Goal: Information Seeking & Learning: Learn about a topic

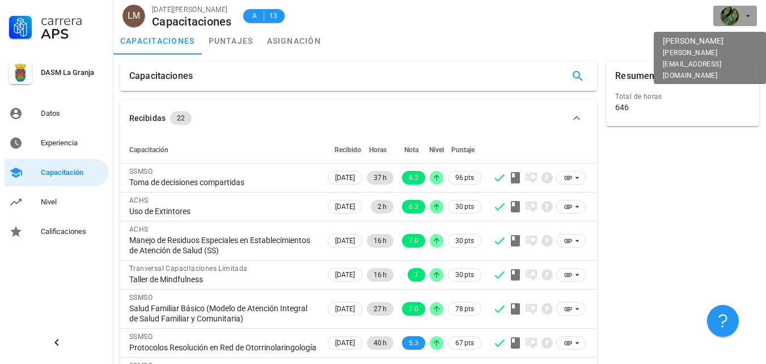
click at [747, 13] on icon "button" at bounding box center [747, 15] width 9 height 9
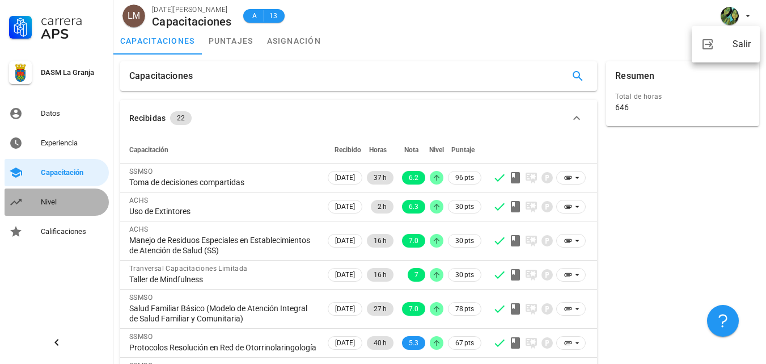
click at [82, 206] on div "Nivel" at bounding box center [73, 202] width 64 height 18
